Goal: Task Accomplishment & Management: Manage account settings

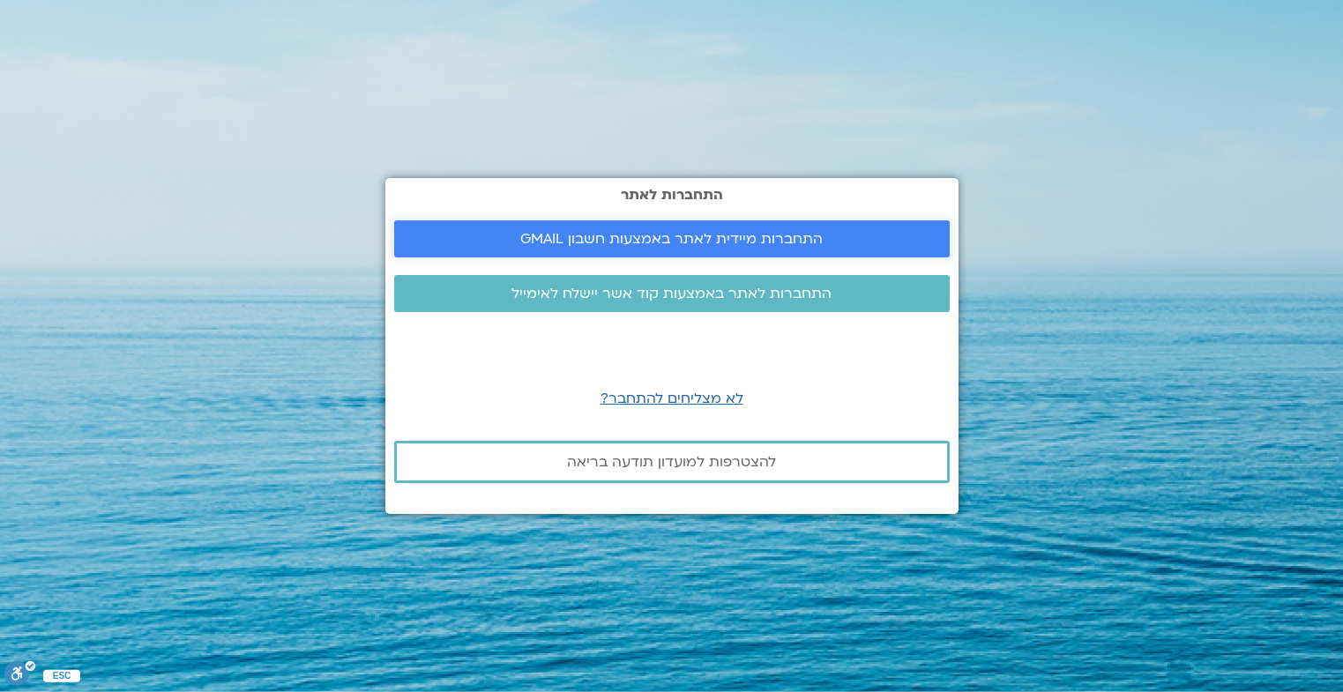
click at [688, 245] on span "התחברות מיידית לאתר באמצעות חשבון GMAIL" at bounding box center [671, 239] width 302 height 16
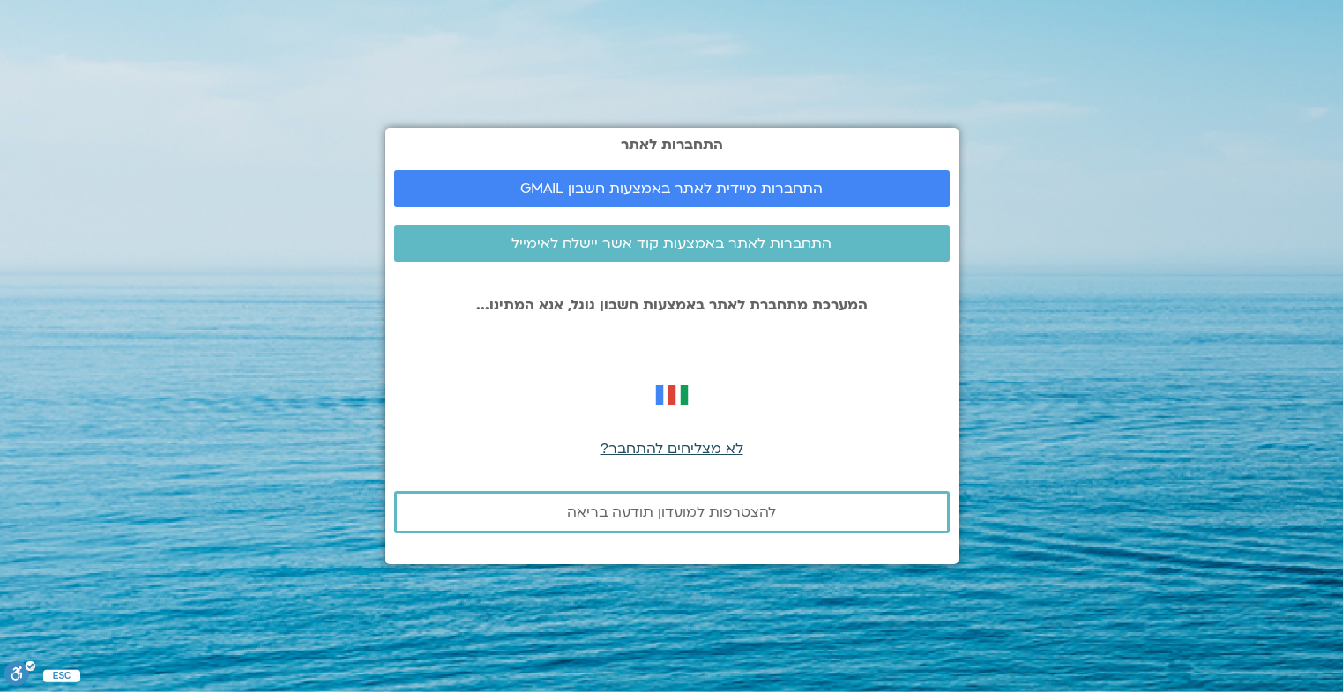
click at [660, 444] on span "לא מצליחים להתחבר?" at bounding box center [671, 448] width 143 height 19
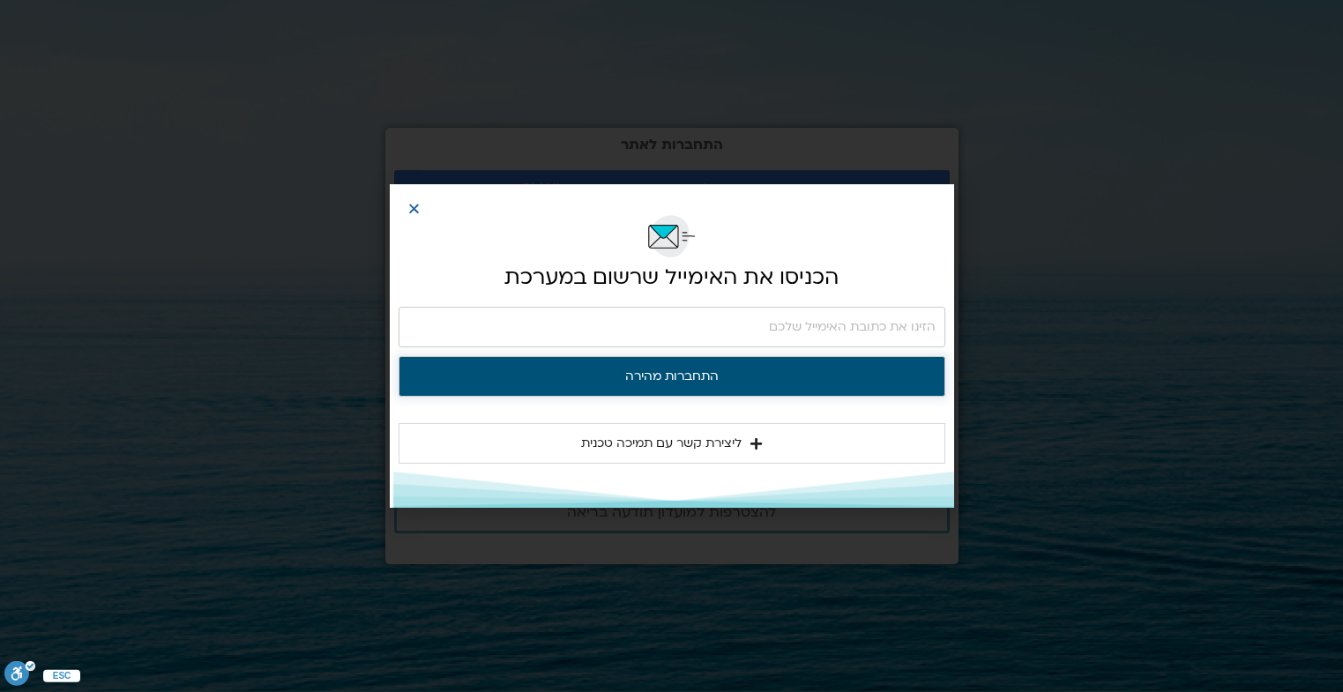
click at [663, 380] on button "התחברות מהירה" at bounding box center [671, 376] width 547 height 41
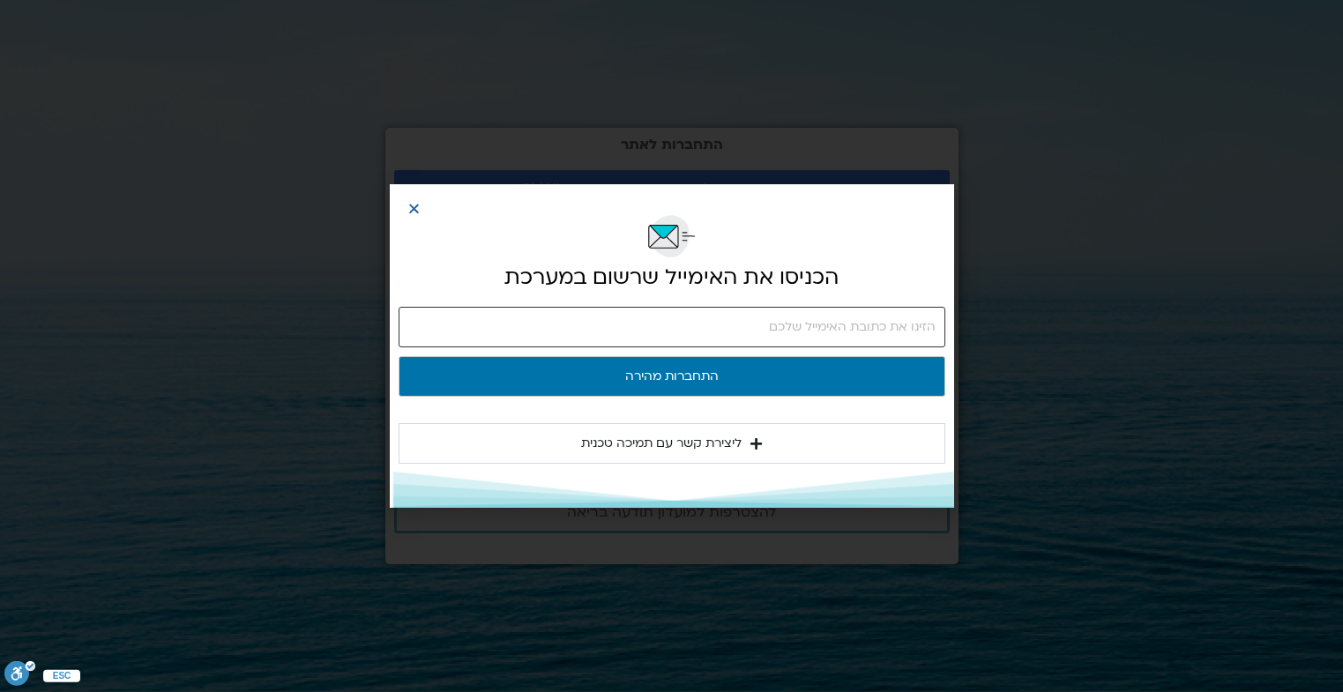
click at [724, 343] on input "email" at bounding box center [671, 327] width 547 height 41
type input "[EMAIL_ADDRESS][DOMAIN_NAME]"
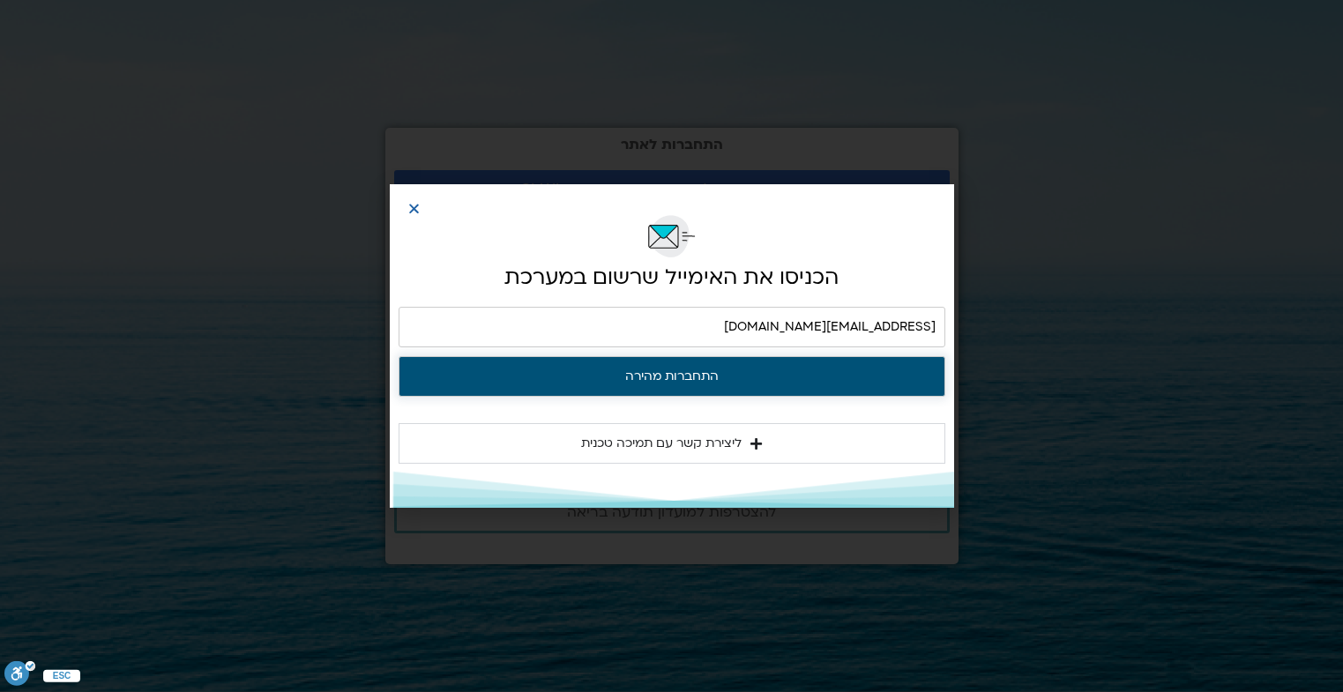
click at [733, 383] on button "התחברות מהירה" at bounding box center [671, 376] width 547 height 41
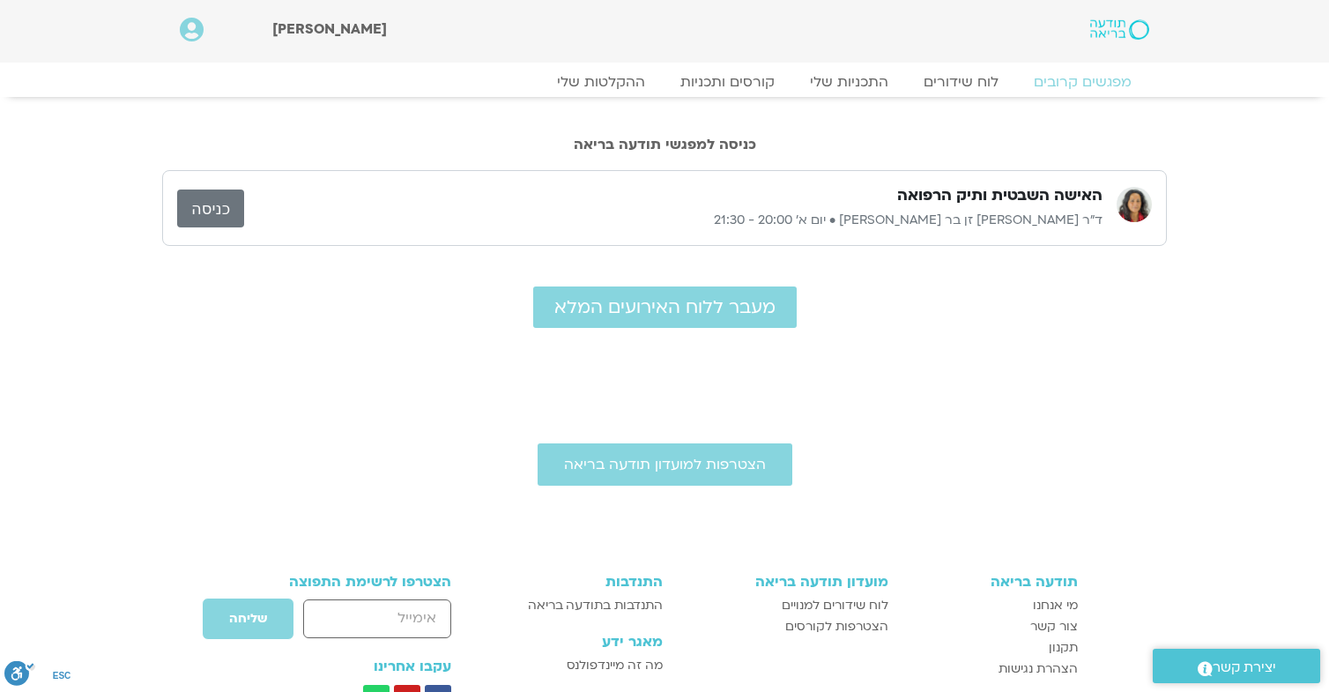
click at [234, 216] on link "כניסה" at bounding box center [210, 209] width 67 height 38
